Goal: Task Accomplishment & Management: Use online tool/utility

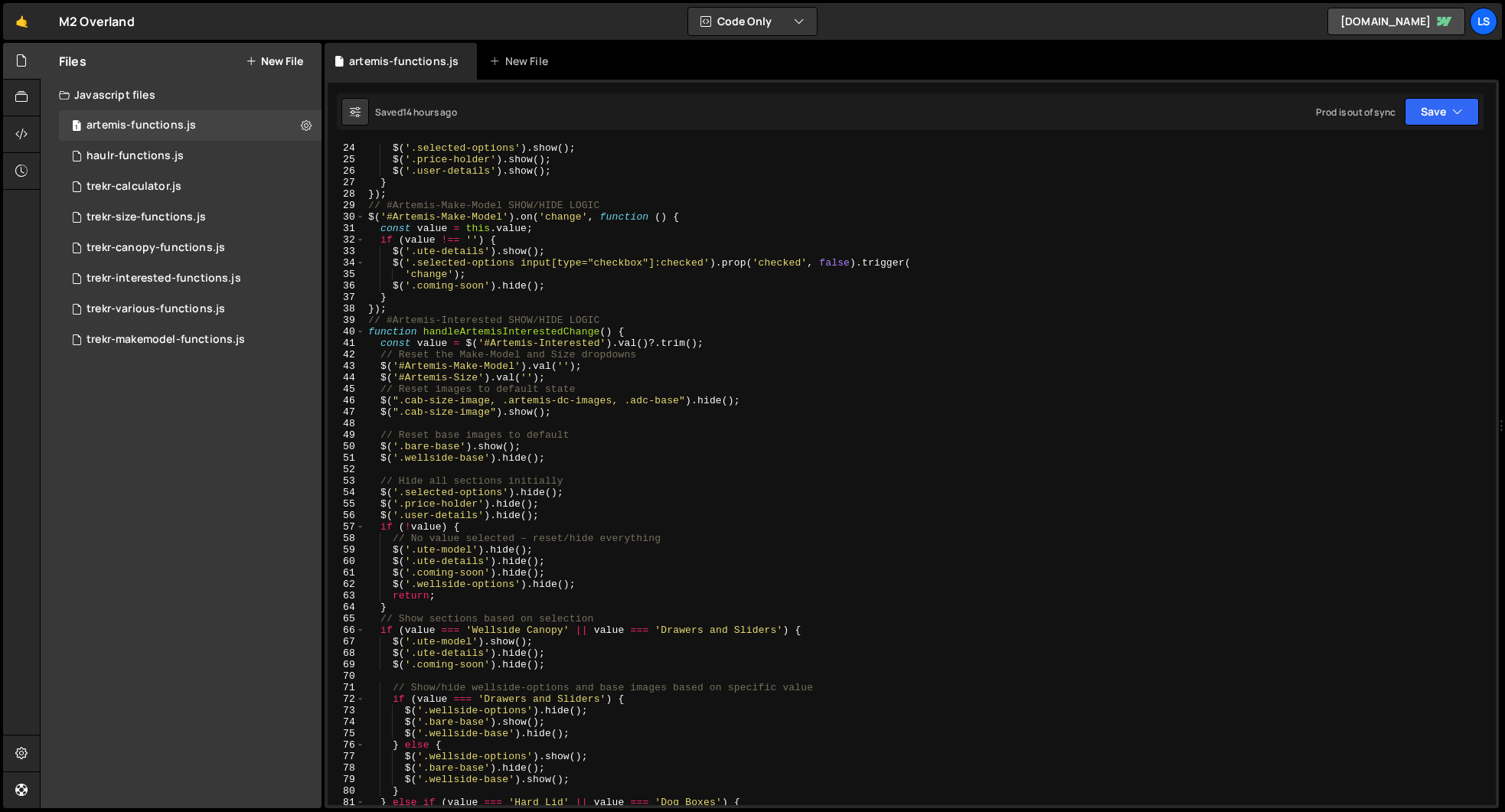
scroll to position [235, 0]
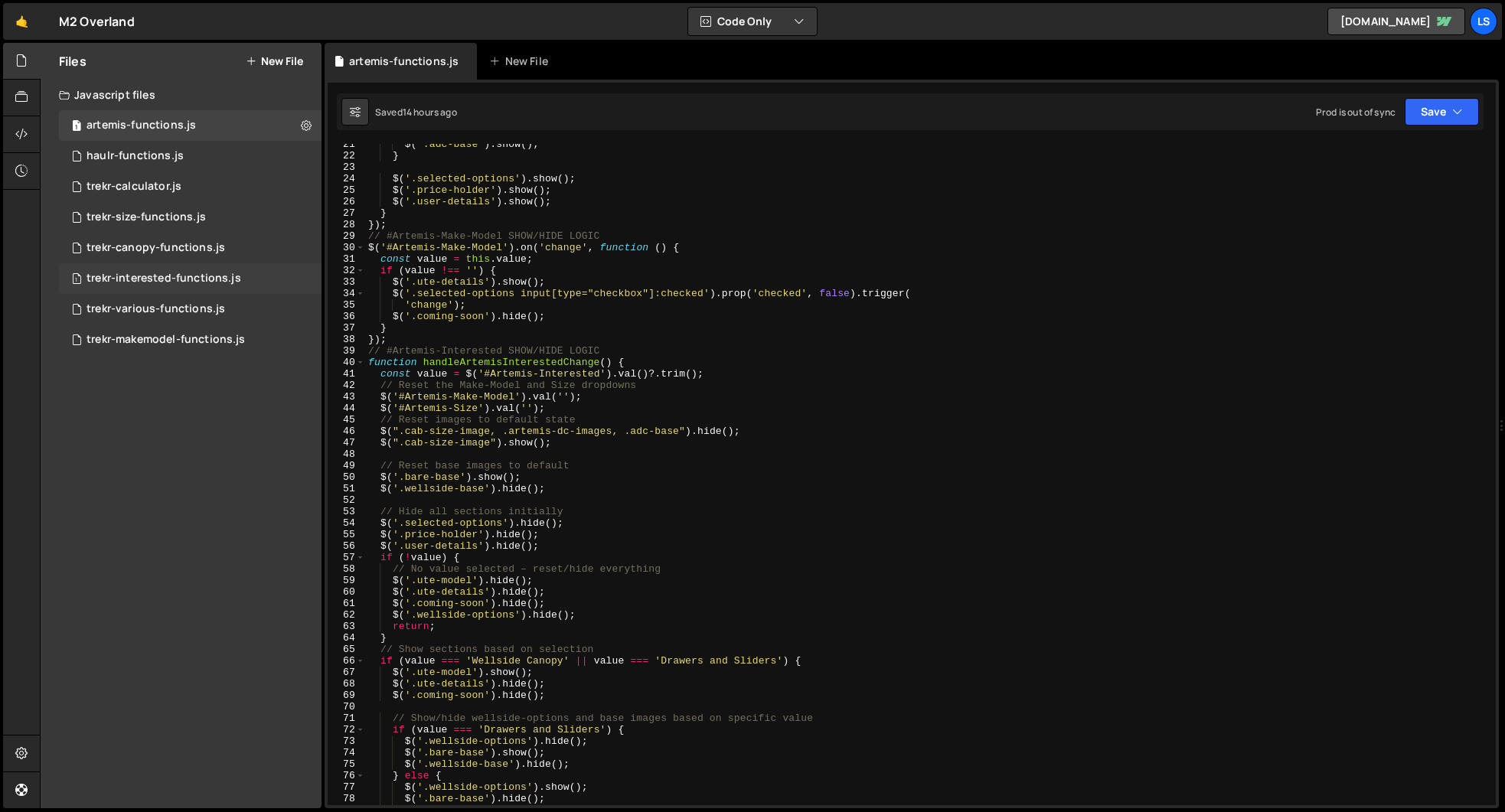
click at [167, 289] on div "1 trekr-interested-functions.js 0" at bounding box center [190, 278] width 263 height 31
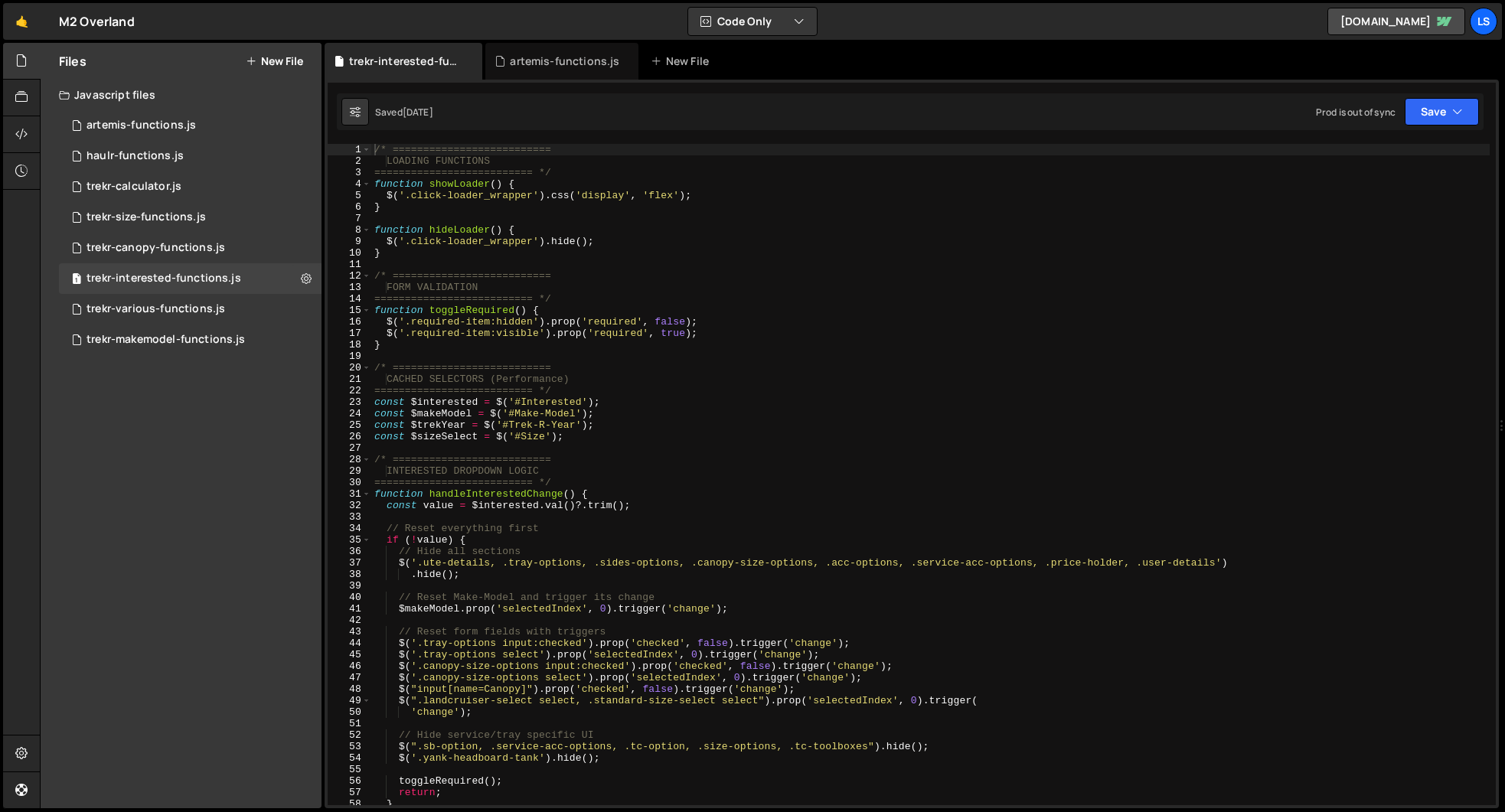
scroll to position [6449, 0]
type textarea "$('.canopy-size-options select').prop('selectedIndex', 0).trigger('change');"
drag, startPoint x: 873, startPoint y: 678, endPoint x: 398, endPoint y: 680, distance: 475.0
click at [398, 680] on div "/* ========================== LOADING FUNCTIONS ========================== */ f…" at bounding box center [931, 486] width 1119 height 684
click at [119, 123] on div "artemis-functions.js" at bounding box center [141, 126] width 110 height 14
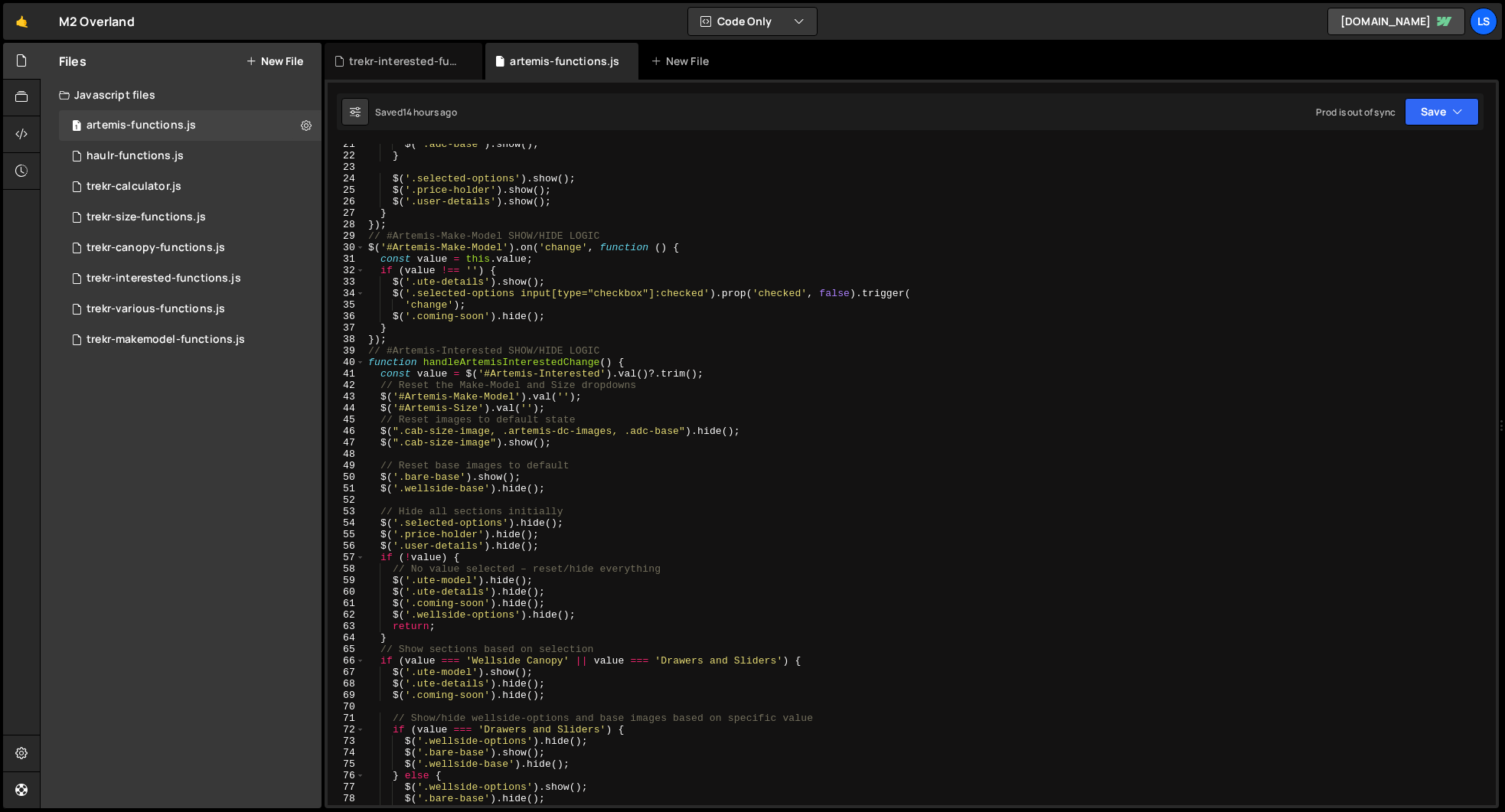
scroll to position [5517, 0]
drag, startPoint x: 404, startPoint y: 305, endPoint x: 354, endPoint y: 304, distance: 50.0
click at [354, 304] on div "'change'); 21 22 23 24 25 26 27 28 29 30 31 32 33 34 35 36 37 38 39 40 41 42 43…" at bounding box center [912, 474] width 1169 height 661
type textarea "$('.selected-options input[type="checkbox"]:checked').prop('checked', false).tr…"
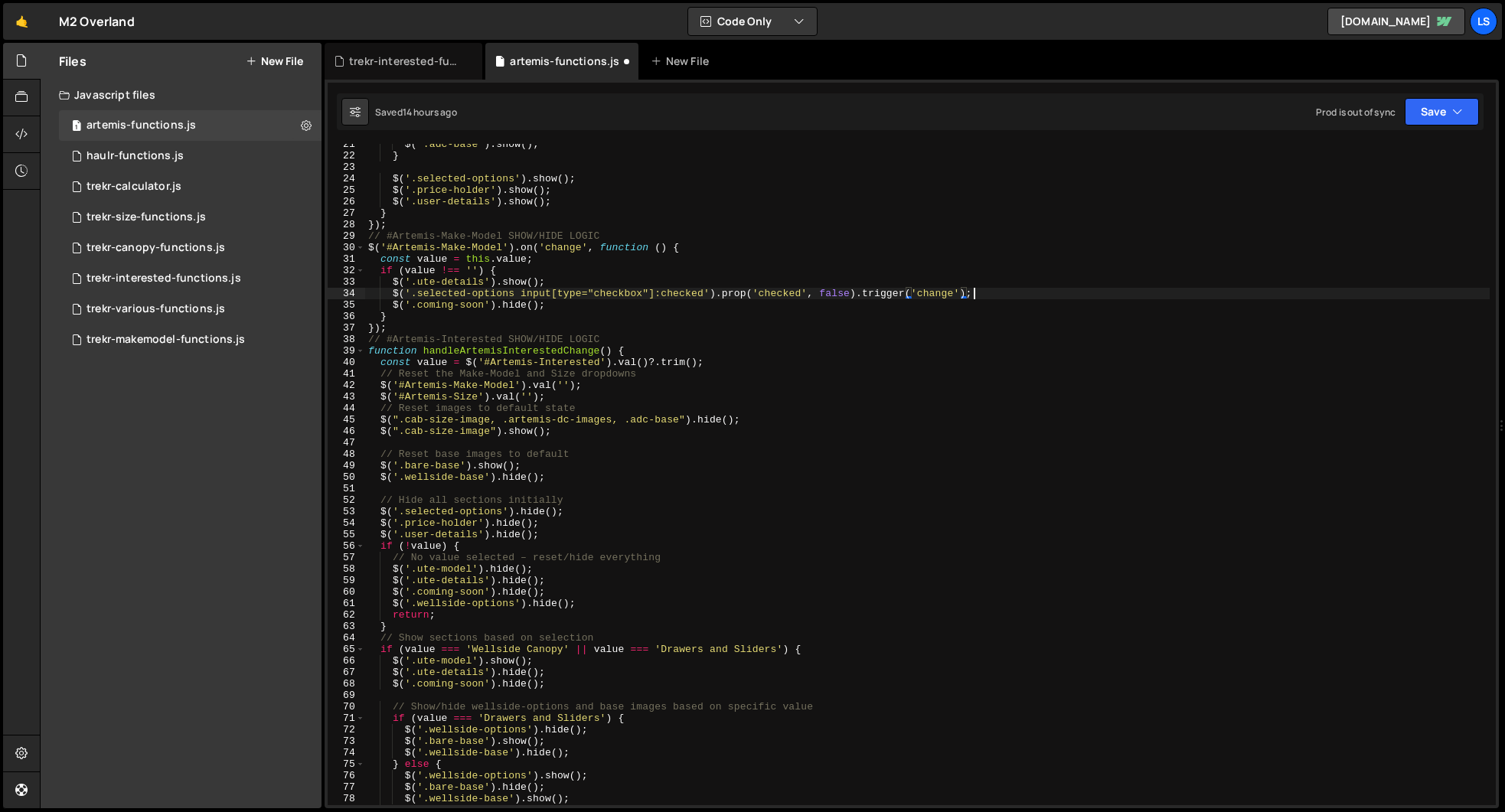
click at [987, 292] on div "$ ( ".adc-base" ) . show ( ) ; } $ ( '.selected-options' ) . show ( ) ; $ ( '.p…" at bounding box center [927, 481] width 1125 height 684
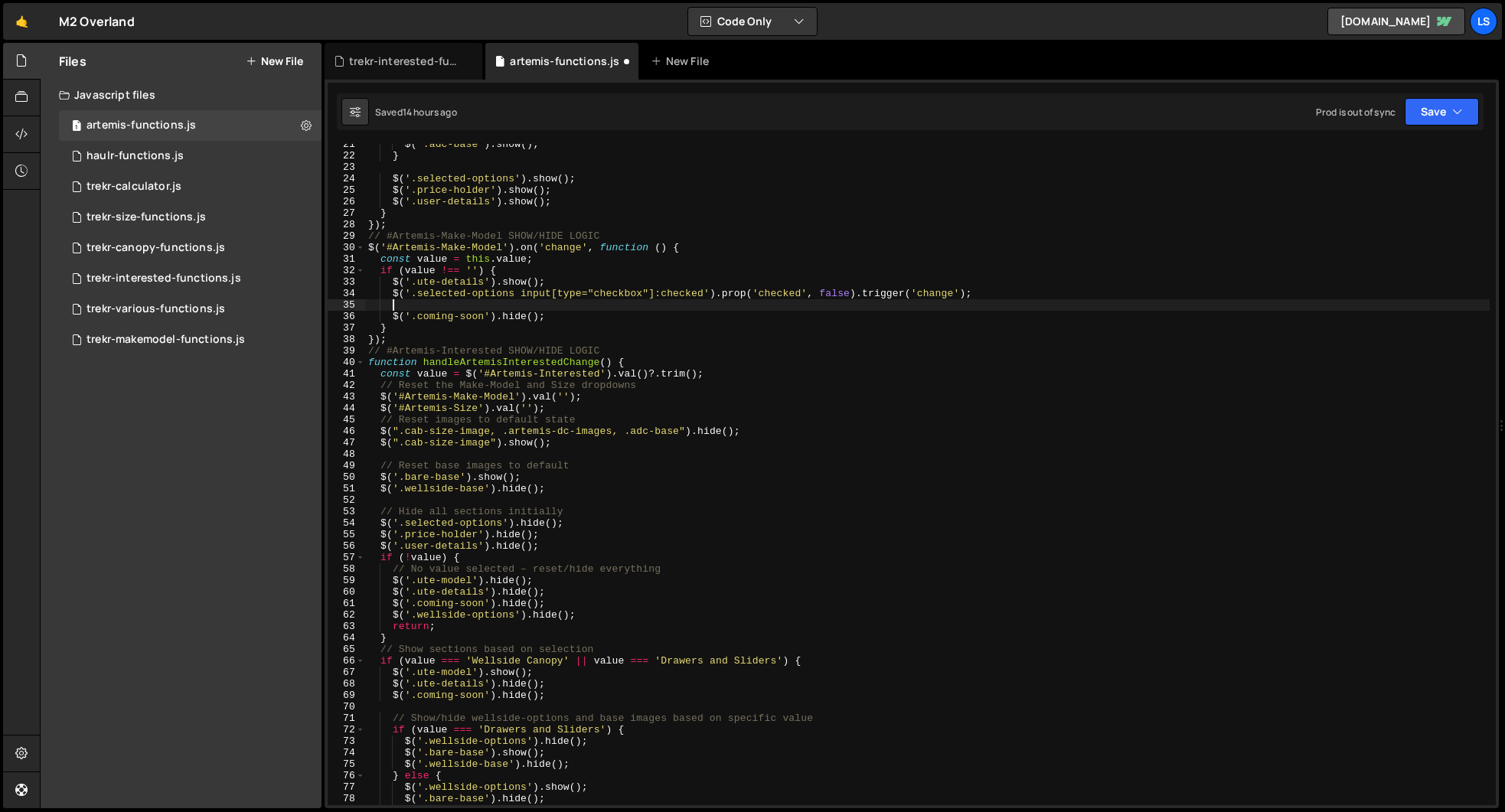
paste textarea "$('.canopy-size-options select').prop('selectedIndex', 0).trigger('change');"
drag, startPoint x: 513, startPoint y: 291, endPoint x: 419, endPoint y: 292, distance: 94.0
click at [419, 292] on div "$ ( ".adc-base" ) . show ( ) ; } $ ( '.selected-options' ) . show ( ) ; $ ( '.p…" at bounding box center [927, 481] width 1125 height 684
drag, startPoint x: 532, startPoint y: 305, endPoint x: 417, endPoint y: 304, distance: 115.0
click at [417, 304] on div "$ ( ".adc-base" ) . show ( ) ; } $ ( '.selected-options' ) . show ( ) ; $ ( '.p…" at bounding box center [927, 481] width 1125 height 684
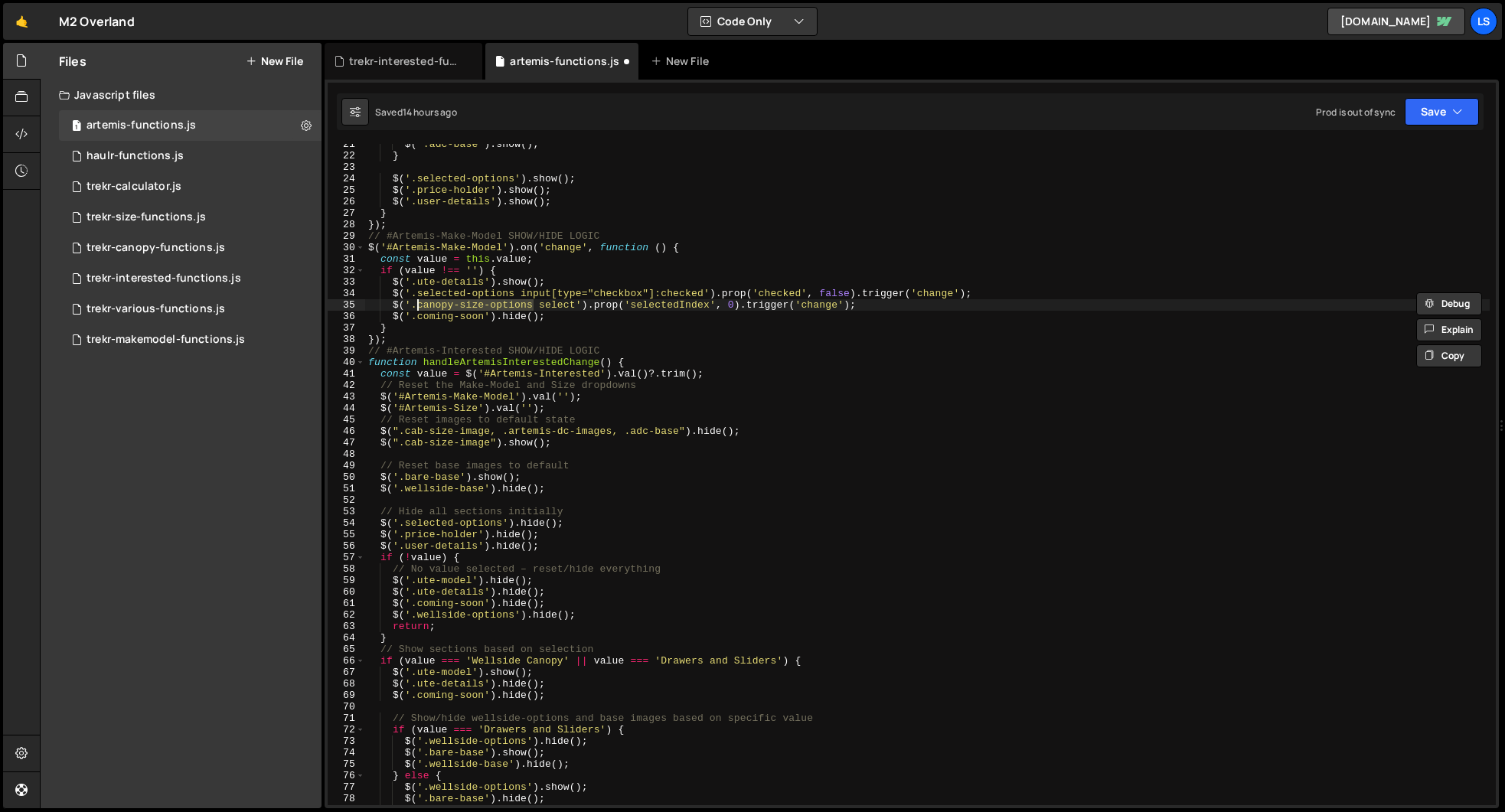
paste textarea "selected"
click at [633, 310] on div "$ ( ".adc-base" ) . show ( ) ; } $ ( '.selected-options' ) . show ( ) ; $ ( '.p…" at bounding box center [927, 481] width 1125 height 684
click at [1424, 116] on button "Save" at bounding box center [1442, 112] width 74 height 28
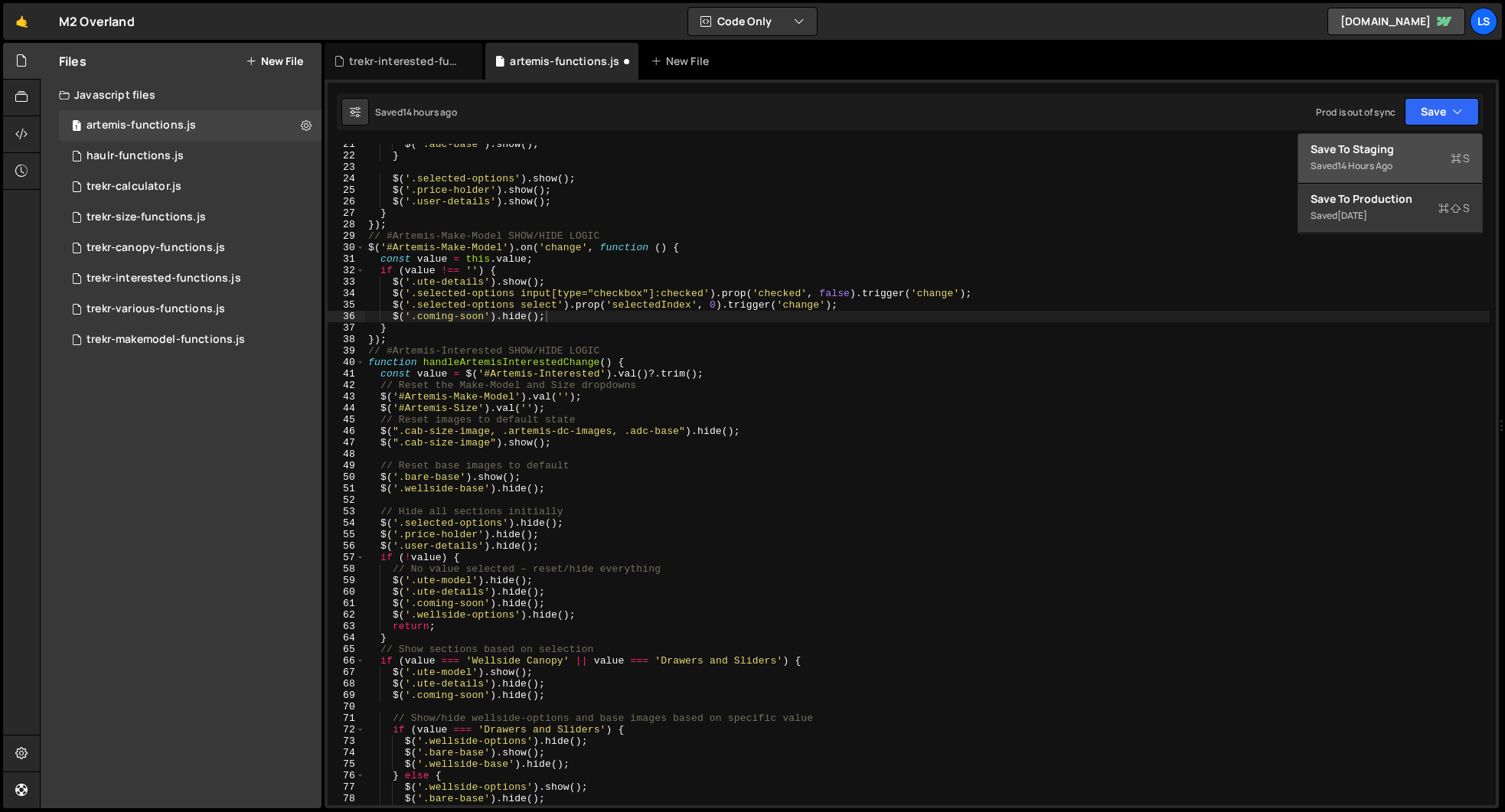
click at [1388, 148] on div "Save to Staging S" at bounding box center [1390, 149] width 160 height 16
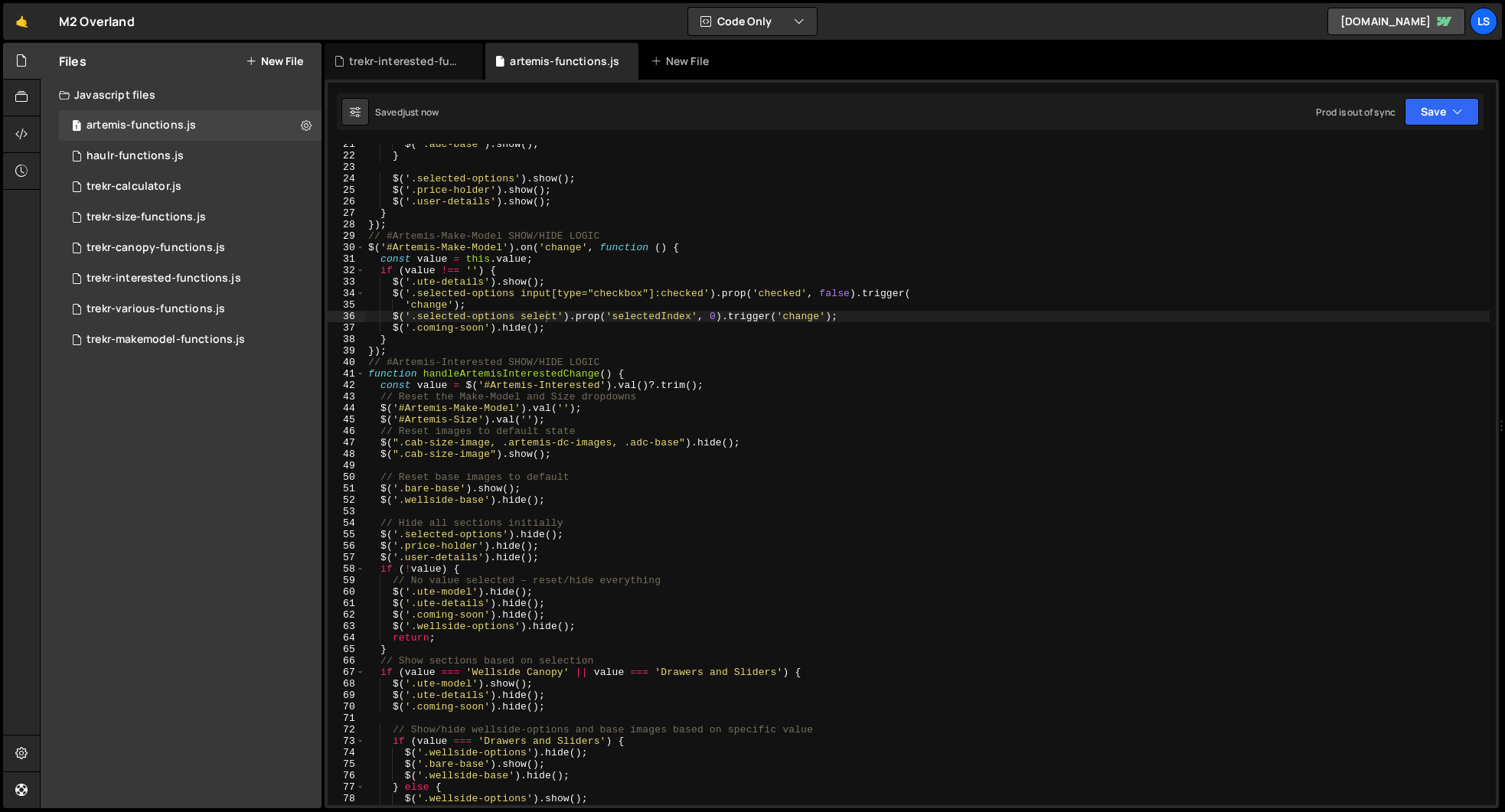
click at [400, 303] on div "$ ( ".adc-base" ) . show ( ) ; } $ ( '.selected-options' ) . show ( ) ; $ ( '.p…" at bounding box center [927, 481] width 1125 height 684
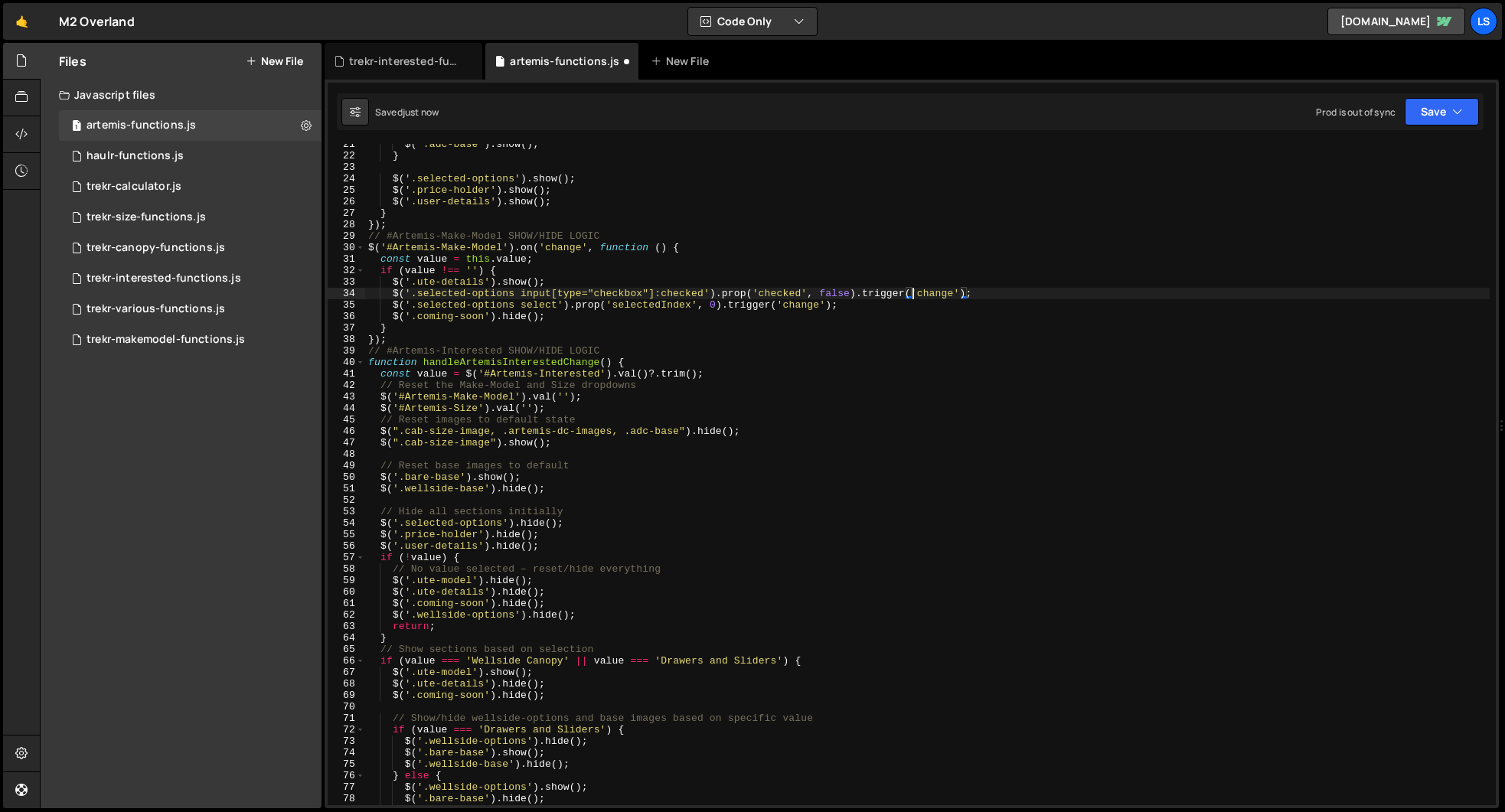
click at [870, 309] on div "$ ( ".adc-base" ) . show ( ) ; } $ ( '.selected-options' ) . show ( ) ; $ ( '.p…" at bounding box center [927, 481] width 1125 height 684
type textarea "$('.selected-options select').prop('selectedIndex', 0).trigger('change');"
click at [1445, 116] on button "Save" at bounding box center [1442, 112] width 74 height 28
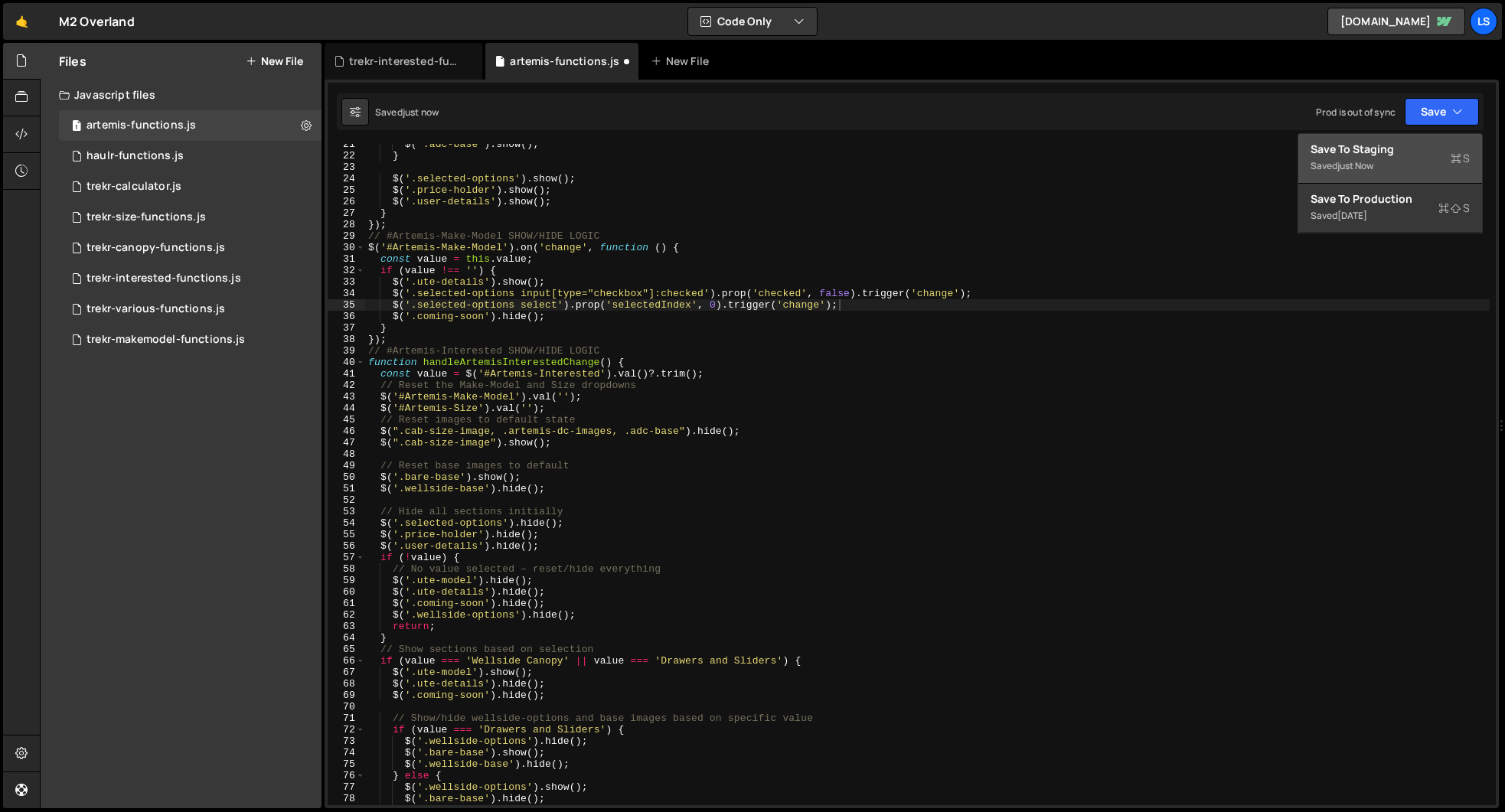
click at [1375, 156] on div "Save to Staging S" at bounding box center [1390, 149] width 160 height 16
